Goal: Information Seeking & Learning: Check status

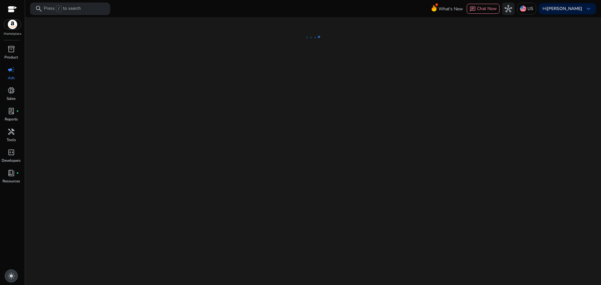
click at [10, 276] on span "light_mode" at bounding box center [12, 276] width 8 height 8
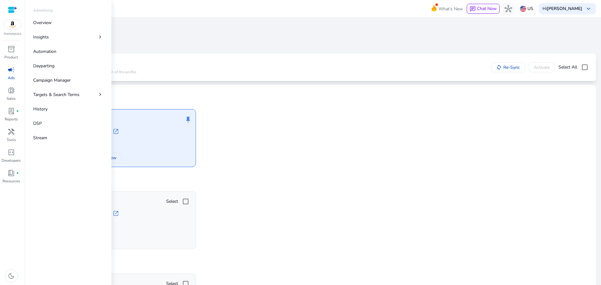
click at [10, 75] on link "campaign Ads" at bounding box center [11, 75] width 22 height 21
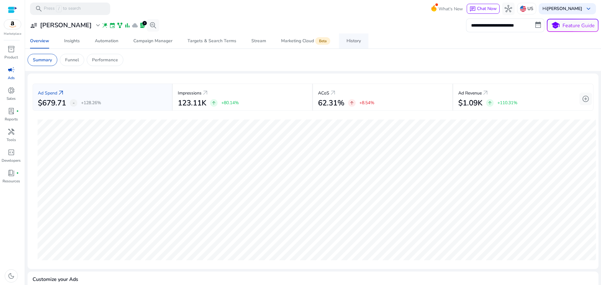
click at [356, 43] on div "History" at bounding box center [353, 41] width 14 height 4
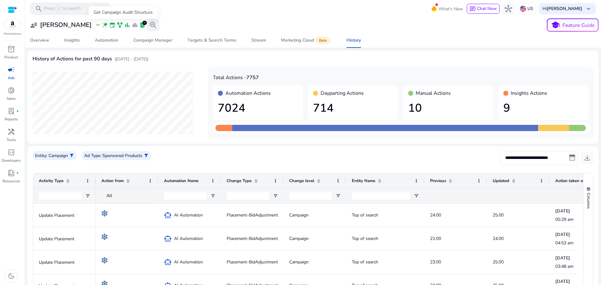
click at [149, 27] on span "search_insights" at bounding box center [153, 25] width 8 height 8
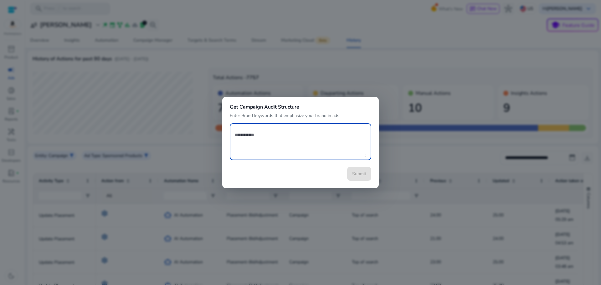
click at [298, 62] on div at bounding box center [300, 142] width 601 height 285
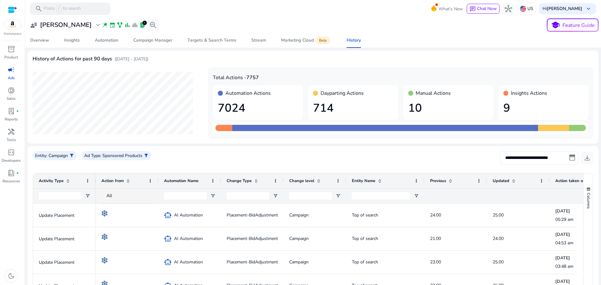
click at [14, 10] on div at bounding box center [12, 9] width 9 height 7
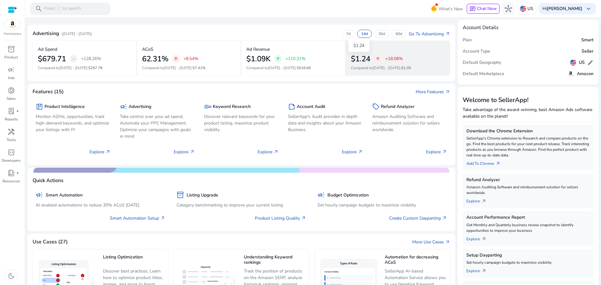
click at [362, 59] on h2 "$1.24" at bounding box center [360, 58] width 19 height 9
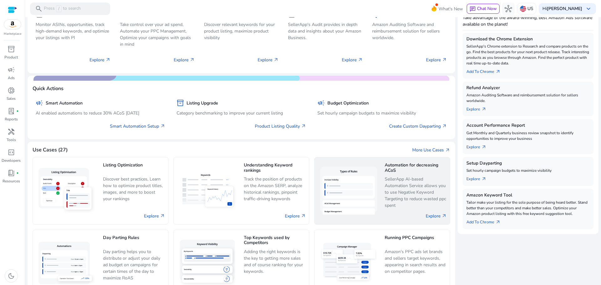
scroll to position [111, 0]
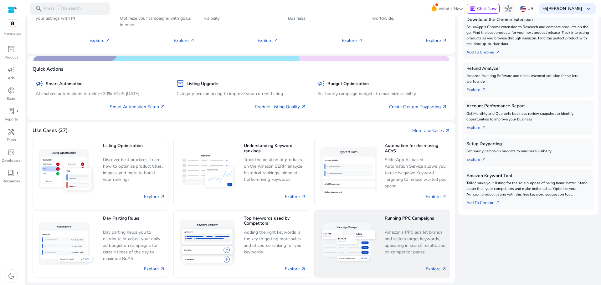
click at [386, 243] on p "Amazon's PPC ads let brands and sellers target keywords, appearing in search re…" at bounding box center [416, 242] width 62 height 27
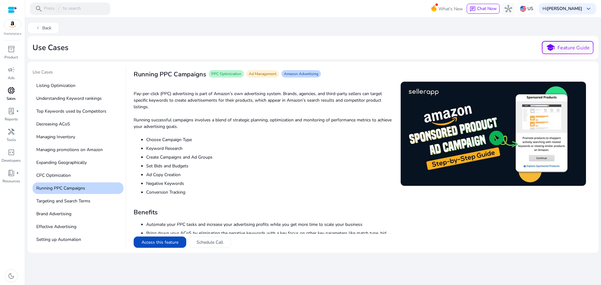
click at [10, 93] on span "donut_small" at bounding box center [12, 91] width 8 height 8
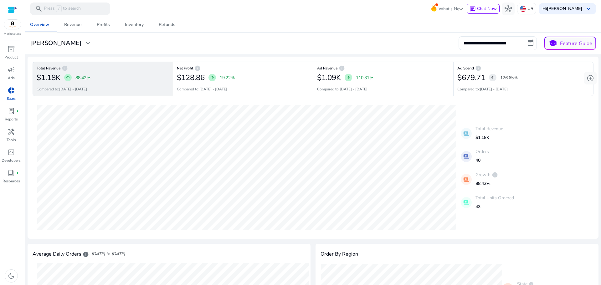
click at [532, 194] on div "07-09-2025 Total Revenue: $0 24-08-2025 Total Revenue: $39.54 payments Total Re…" at bounding box center [313, 167] width 561 height 133
click at [10, 71] on span "campaign" at bounding box center [12, 70] width 8 height 8
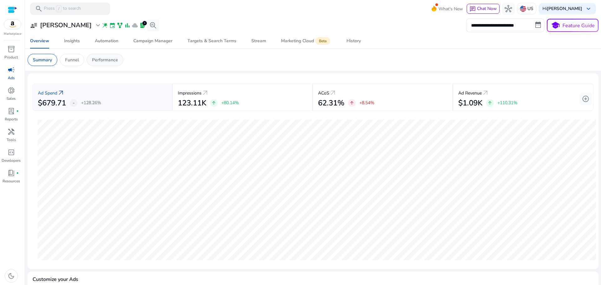
click at [98, 62] on p "Performance" at bounding box center [105, 60] width 26 height 7
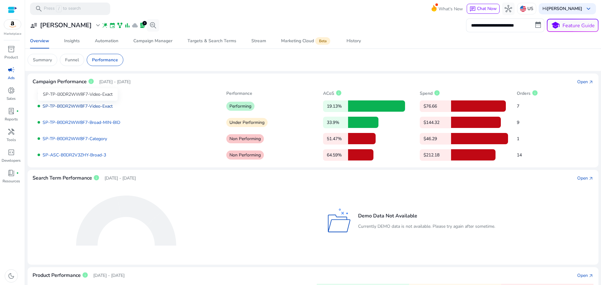
click at [74, 105] on link "SP-TP-B0DR2WW8F7-Video-Exact" at bounding box center [78, 106] width 70 height 6
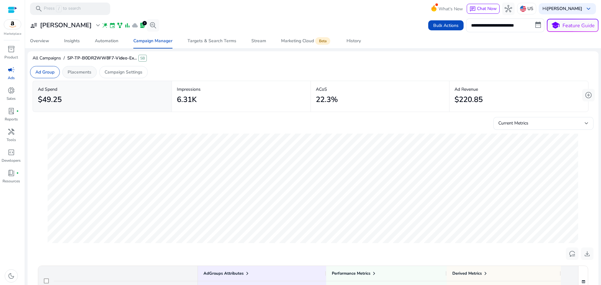
click at [83, 73] on p "Placements" at bounding box center [80, 72] width 24 height 7
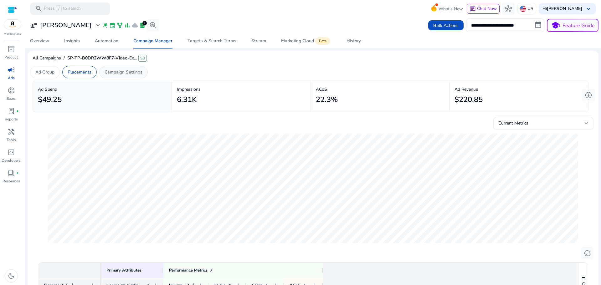
click at [123, 73] on p "Campaign Settings" at bounding box center [124, 72] width 38 height 7
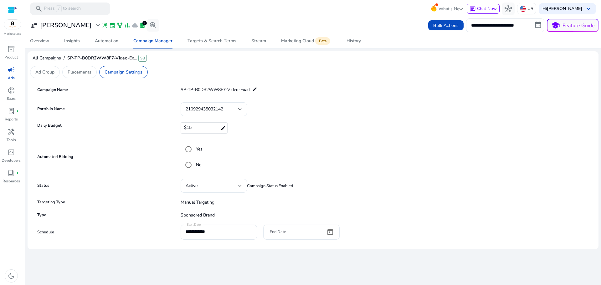
click at [6, 8] on div "Marketplace" at bounding box center [12, 18] width 25 height 36
click at [7, 8] on div "Marketplace" at bounding box center [12, 18] width 25 height 36
click at [8, 8] on div "Marketplace" at bounding box center [12, 18] width 25 height 36
click at [9, 9] on div at bounding box center [12, 9] width 9 height 7
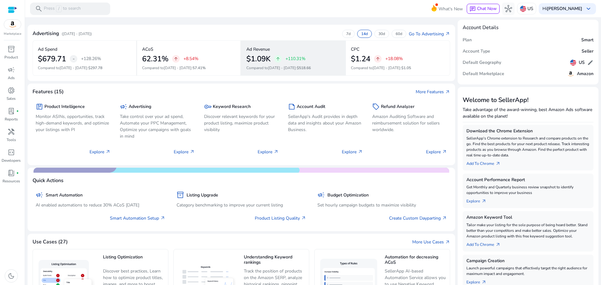
click at [277, 62] on div "arrow_upward" at bounding box center [278, 59] width 8 height 8
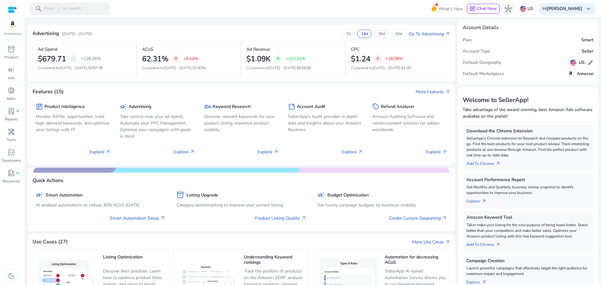
click at [378, 34] on p "30d" at bounding box center [381, 33] width 7 height 5
click at [397, 33] on p "60d" at bounding box center [399, 33] width 7 height 5
click at [14, 53] on span "inventory_2" at bounding box center [12, 49] width 8 height 8
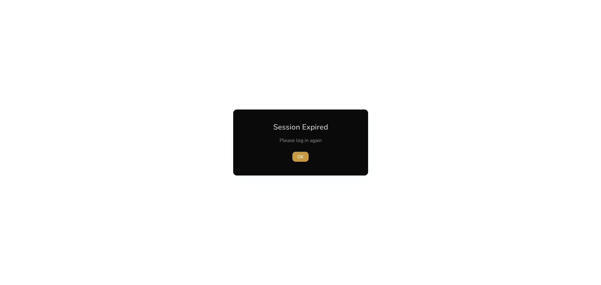
click at [301, 155] on span "OK" at bounding box center [300, 157] width 6 height 7
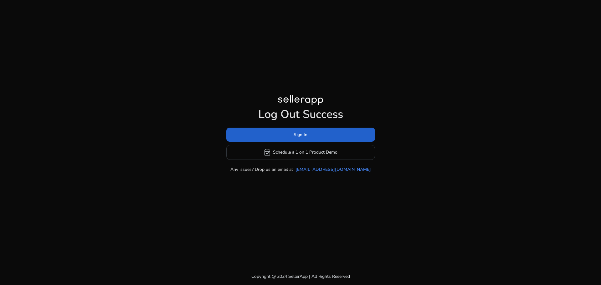
click at [289, 130] on span at bounding box center [300, 134] width 149 height 15
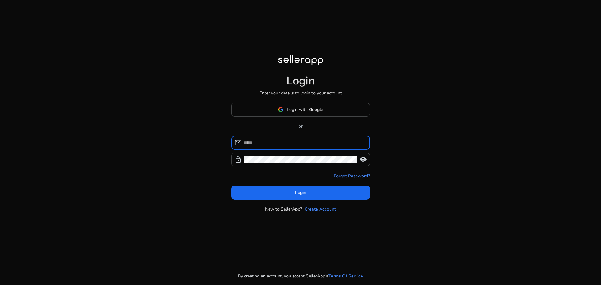
click at [292, 144] on input at bounding box center [304, 142] width 121 height 7
type input "**********"
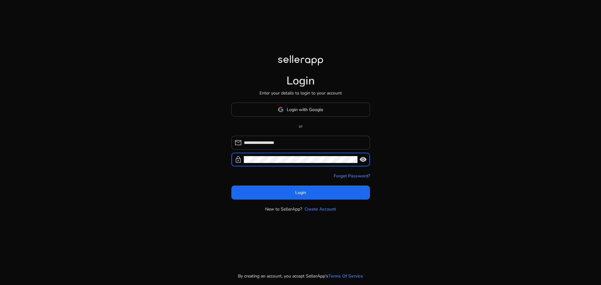
click button "Login" at bounding box center [300, 193] width 139 height 14
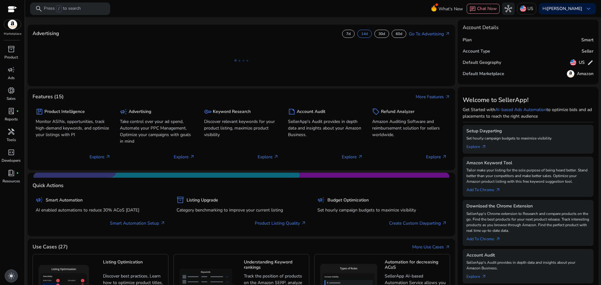
click at [12, 276] on span "light_mode" at bounding box center [12, 276] width 8 height 8
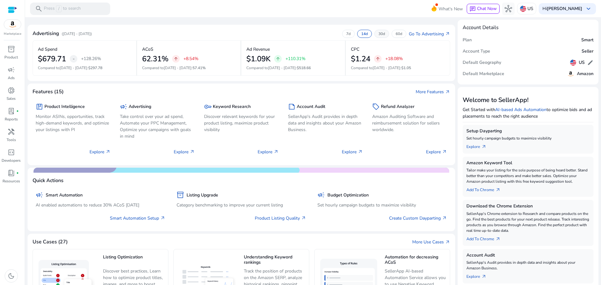
click at [380, 34] on p "30d" at bounding box center [381, 33] width 7 height 5
click at [361, 31] on p "14d" at bounding box center [364, 33] width 7 height 5
click at [348, 34] on div "7d" at bounding box center [348, 34] width 13 height 8
click at [409, 125] on p "Amazon Auditing Software and reimbursement solution for sellers worldwide." at bounding box center [409, 123] width 75 height 20
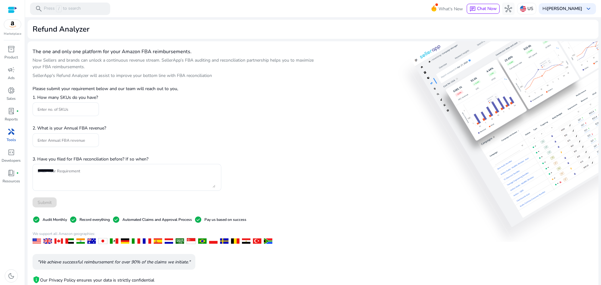
click at [511, 75] on div "The one and only one platform for your Amazon FBA reimbursements. Now Sellers a…" at bounding box center [313, 181] width 571 height 280
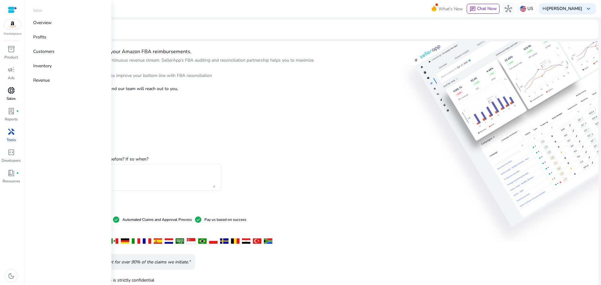
click at [15, 92] on div "donut_small" at bounding box center [12, 90] width 18 height 10
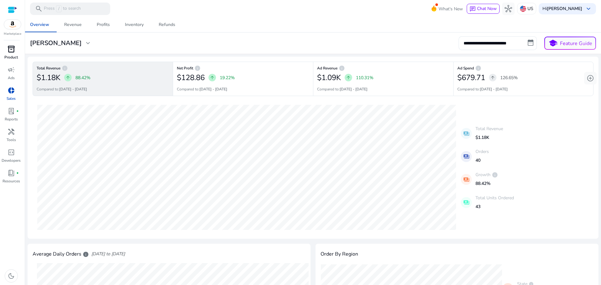
click at [9, 51] on span "inventory_2" at bounding box center [12, 49] width 8 height 8
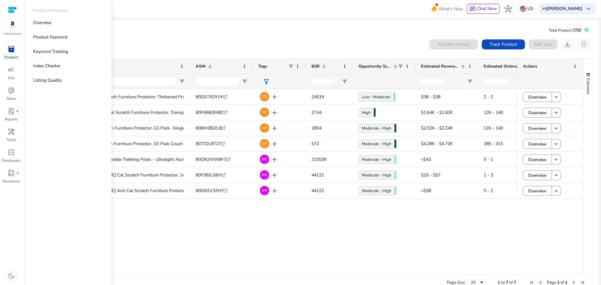
click at [11, 31] on div "Marketplace" at bounding box center [12, 18] width 25 height 36
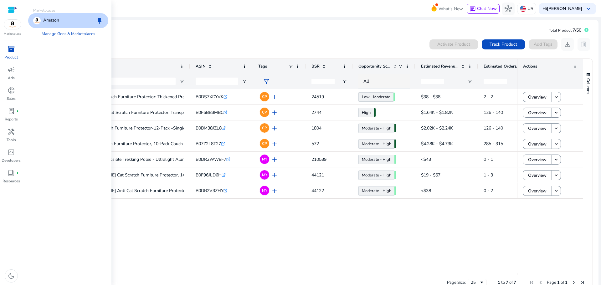
click at [13, 23] on img at bounding box center [12, 24] width 17 height 9
click at [11, 72] on span "campaign" at bounding box center [12, 70] width 8 height 8
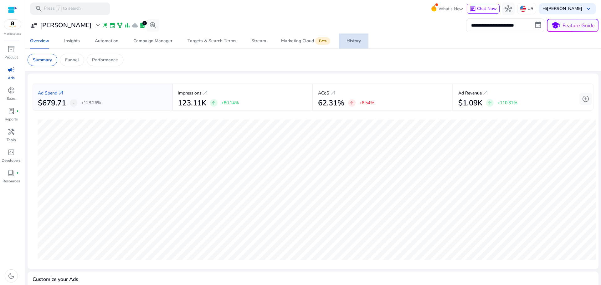
click at [358, 43] on div "History" at bounding box center [353, 41] width 14 height 4
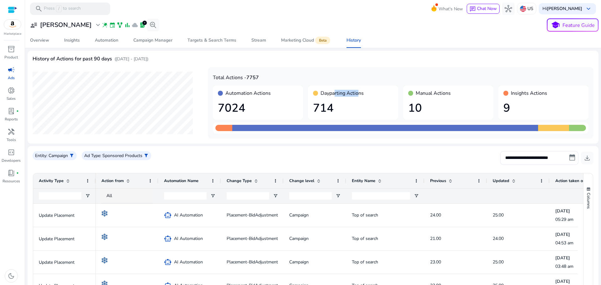
drag, startPoint x: 334, startPoint y: 92, endPoint x: 357, endPoint y: 91, distance: 23.2
click at [357, 91] on h4 "Dayparting Actions" at bounding box center [342, 93] width 43 height 6
drag, startPoint x: 358, startPoint y: 98, endPoint x: 356, endPoint y: 115, distance: 17.4
click at [359, 98] on div "Dayparting Actions 714" at bounding box center [353, 102] width 90 height 34
click at [335, 140] on mat-card "History of Actions for past 90 days ([DATE] - [DATE]) Total Actions - 7757 Auto…" at bounding box center [313, 97] width 571 height 93
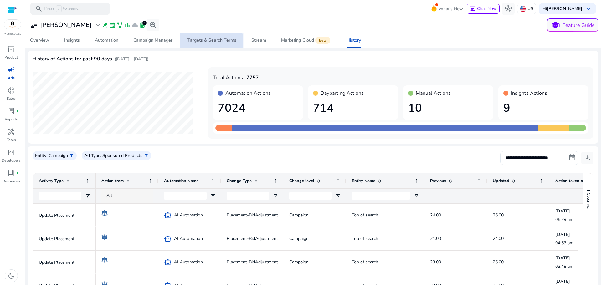
click at [196, 42] on div "Targets & Search Terms" at bounding box center [211, 40] width 49 height 4
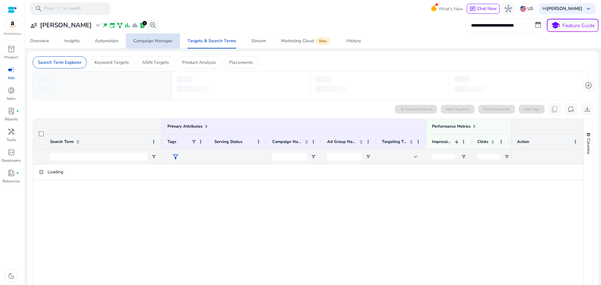
click at [149, 42] on div "Campaign Manager" at bounding box center [152, 41] width 39 height 4
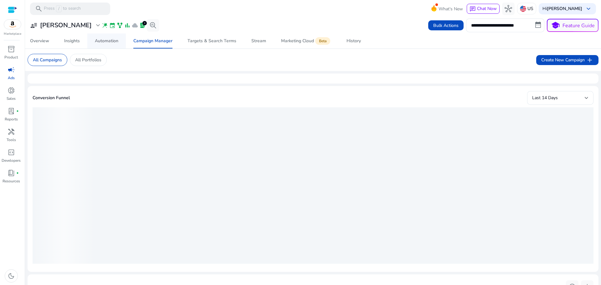
click at [109, 40] on div "Automation" at bounding box center [106, 41] width 23 height 4
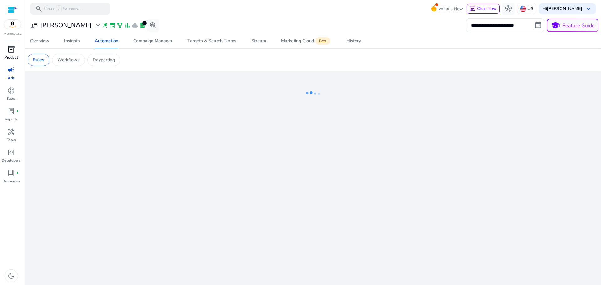
click at [6, 49] on div "inventory_2" at bounding box center [12, 49] width 18 height 10
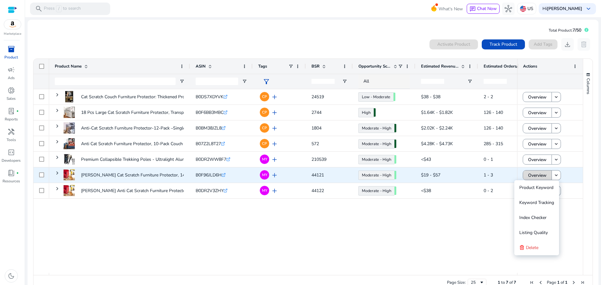
click at [541, 176] on span "Overview" at bounding box center [537, 175] width 18 height 13
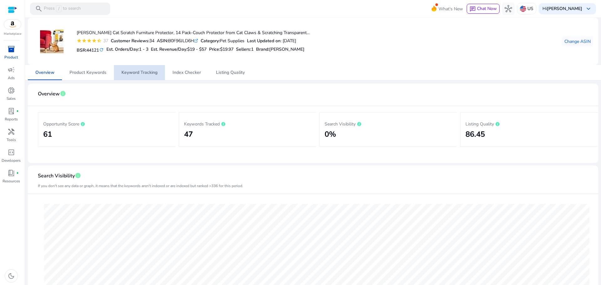
click at [132, 73] on span "Keyword Tracking" at bounding box center [139, 72] width 36 height 4
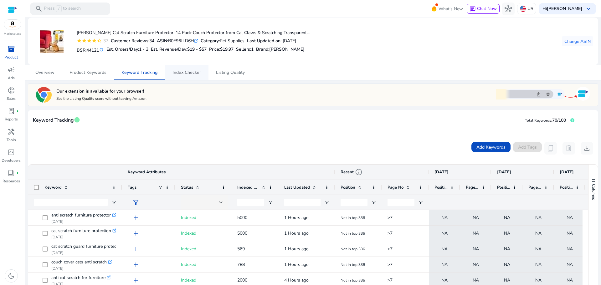
click at [193, 71] on span "Index Checker" at bounding box center [186, 72] width 28 height 4
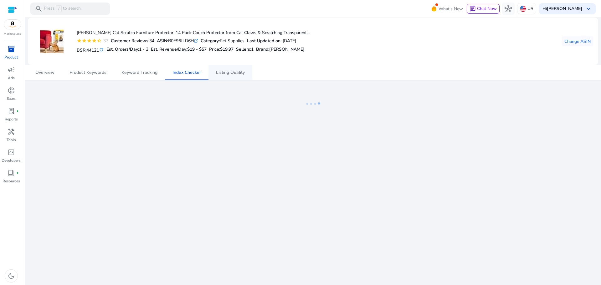
click at [225, 73] on span "Listing Quality" at bounding box center [230, 72] width 29 height 4
